Goal: Information Seeking & Learning: Learn about a topic

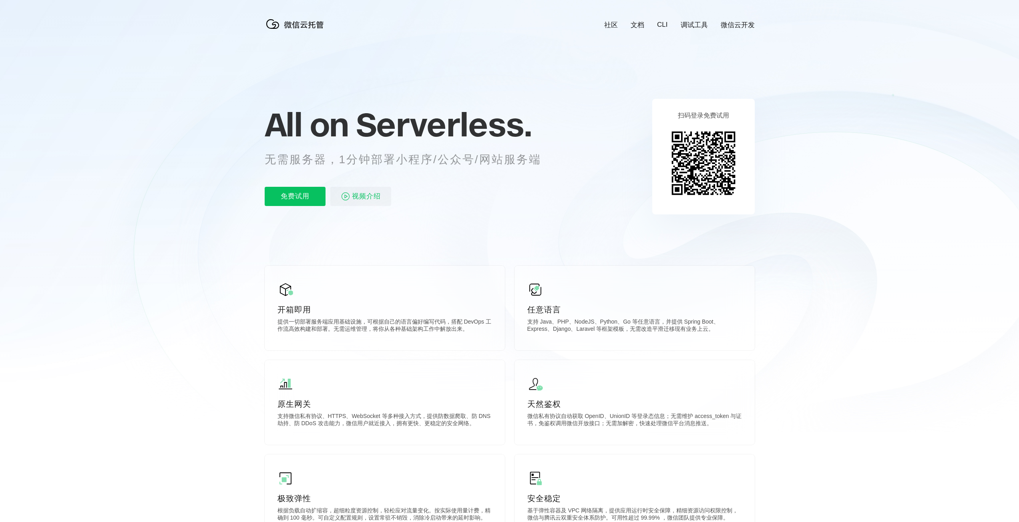
click at [401, 158] on p "无需服务器，1分钟部署小程序/公众号/网站服务端" at bounding box center [410, 160] width 291 height 16
drag, startPoint x: 490, startPoint y: 164, endPoint x: 499, endPoint y: 164, distance: 8.8
click at [490, 165] on p "无需服务器，1分钟部署小程序/公众号/网站服务端" at bounding box center [410, 160] width 291 height 16
click at [566, 164] on icon at bounding box center [509, 216] width 769 height 432
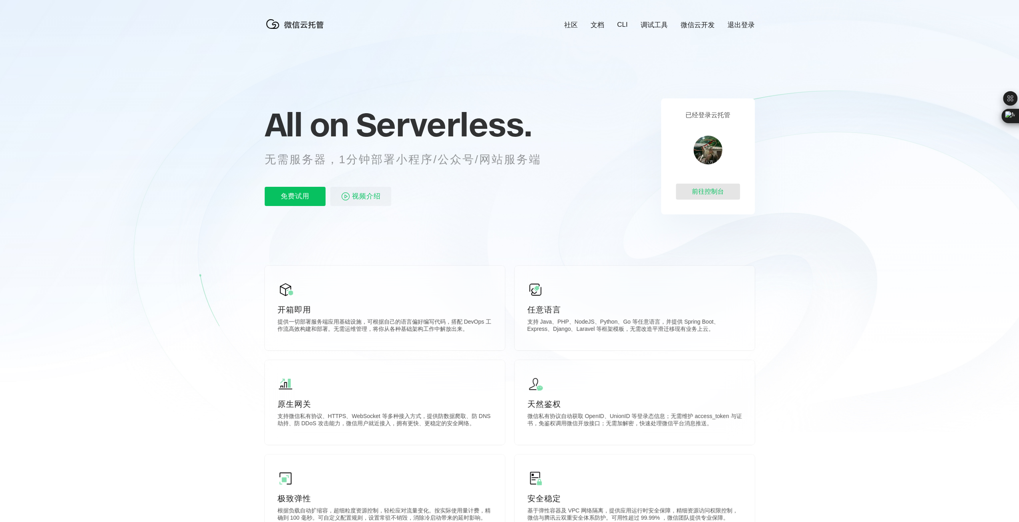
click at [702, 191] on div "前往控制台" at bounding box center [708, 192] width 64 height 16
click at [280, 195] on p "免费试用" at bounding box center [295, 196] width 61 height 19
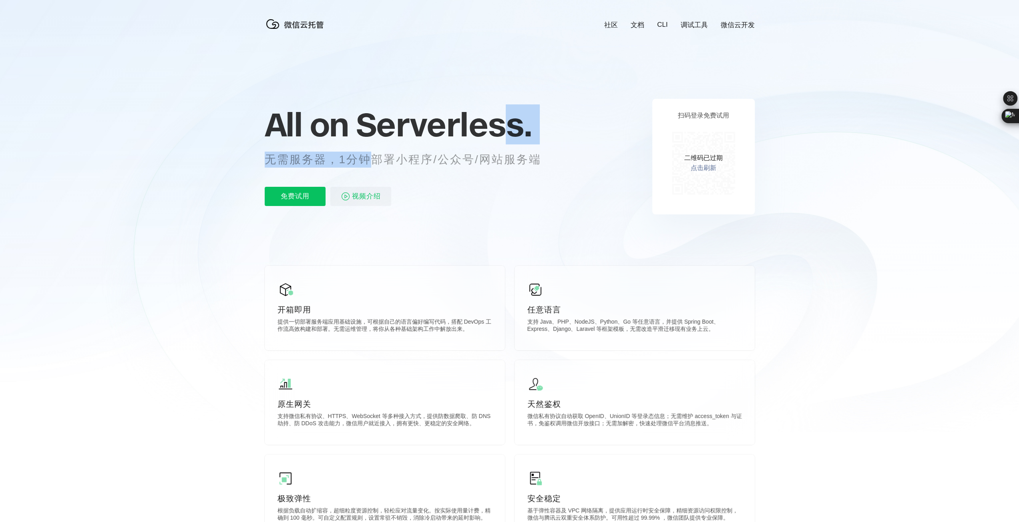
drag, startPoint x: 368, startPoint y: 164, endPoint x: 545, endPoint y: 143, distance: 178.2
click at [525, 141] on div "All on Serverless. 无需服务器，1分钟部署小程序/公众号/网站服务端 免费试用 视频介绍" at bounding box center [413, 156] width 296 height 116
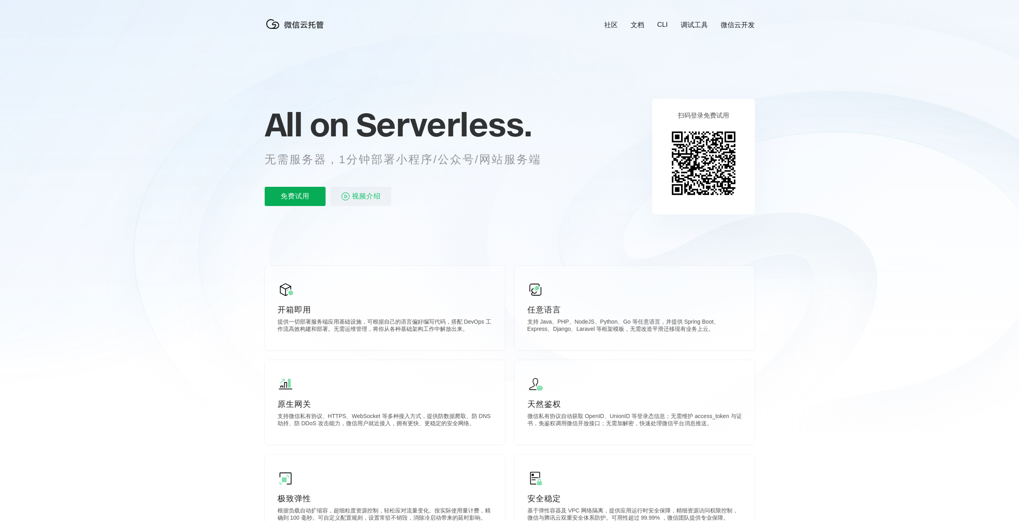
drag, startPoint x: 0, startPoint y: 0, endPoint x: 300, endPoint y: 193, distance: 357.2
click at [300, 193] on p "免费试用" at bounding box center [295, 196] width 61 height 19
click at [740, 26] on link "微信云开发" at bounding box center [738, 24] width 34 height 9
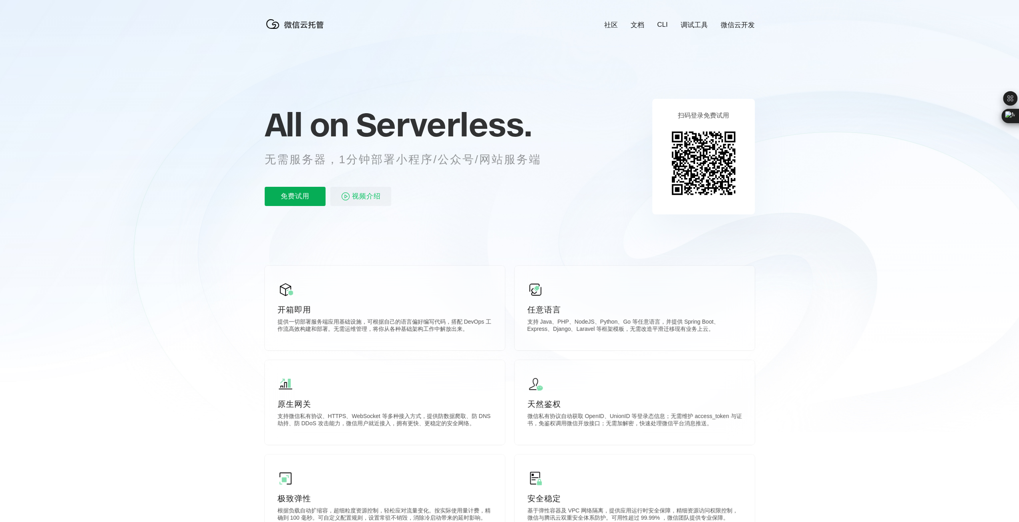
click at [285, 200] on p "免费试用" at bounding box center [295, 196] width 61 height 19
click at [304, 201] on p "免费试用" at bounding box center [295, 196] width 61 height 19
click at [353, 198] on span "视频介绍" at bounding box center [366, 196] width 29 height 19
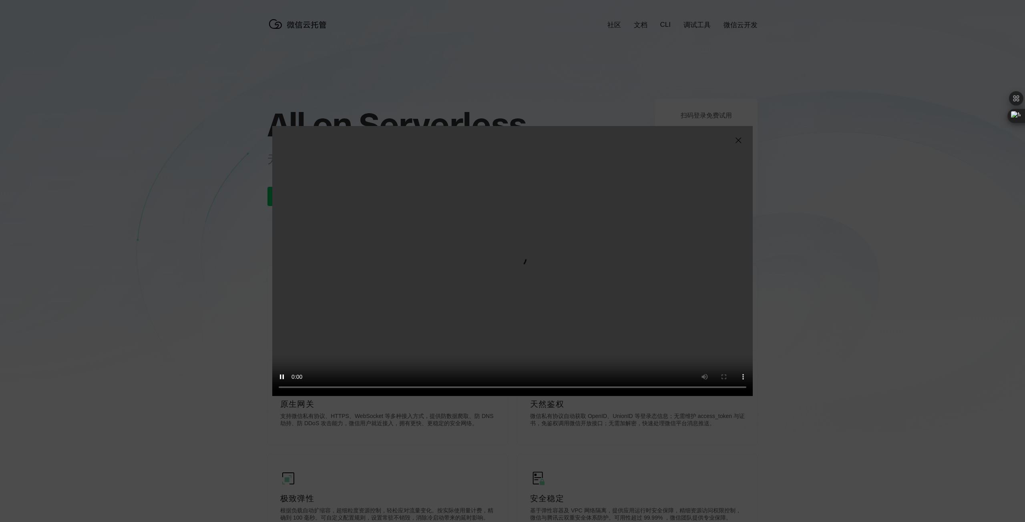
click at [588, 259] on video "抱歉，您的浏览器暂不支持播放此视频" at bounding box center [512, 261] width 480 height 270
click at [558, 284] on video "抱歉，您的浏览器暂不支持播放此视频" at bounding box center [512, 261] width 480 height 270
click at [739, 140] on img at bounding box center [738, 141] width 10 height 10
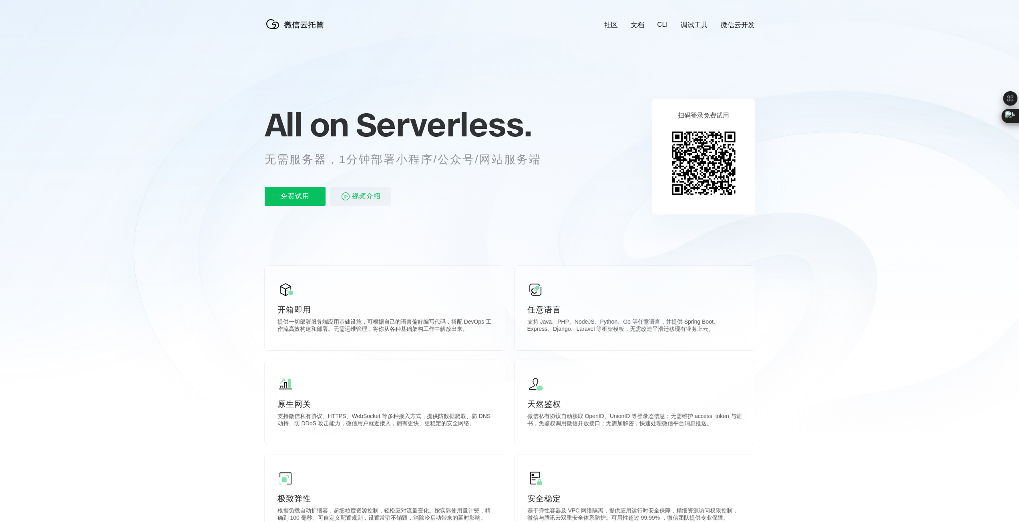
click at [703, 157] on img at bounding box center [703, 163] width 73 height 73
click at [643, 25] on link "文档" at bounding box center [638, 24] width 14 height 9
click at [551, 117] on p "All on Serverless." at bounding box center [413, 124] width 296 height 35
